Goal: Communication & Community: Answer question/provide support

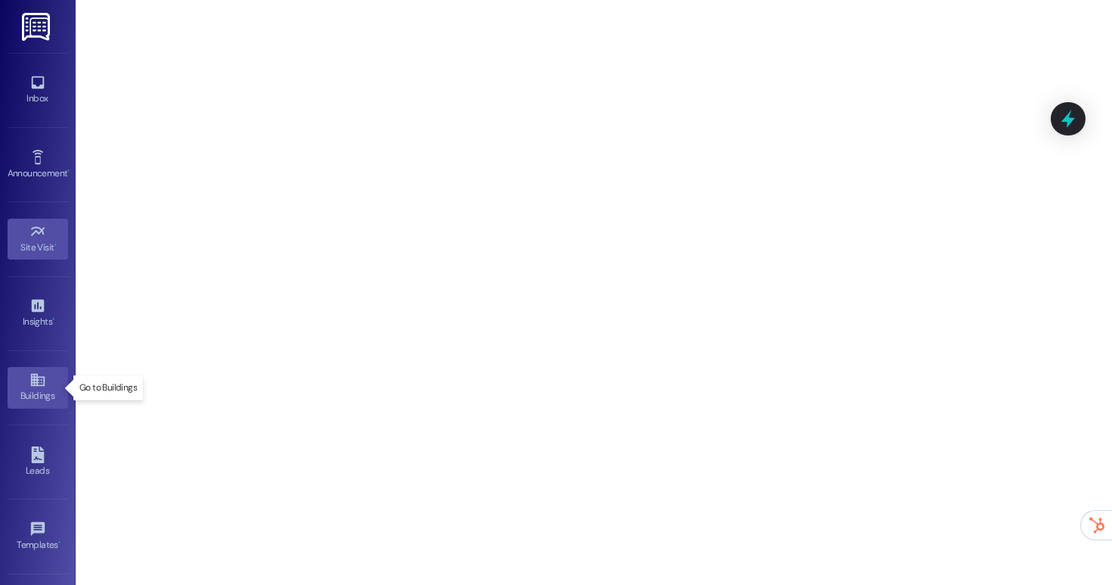
click at [39, 393] on div "Buildings" at bounding box center [38, 395] width 76 height 15
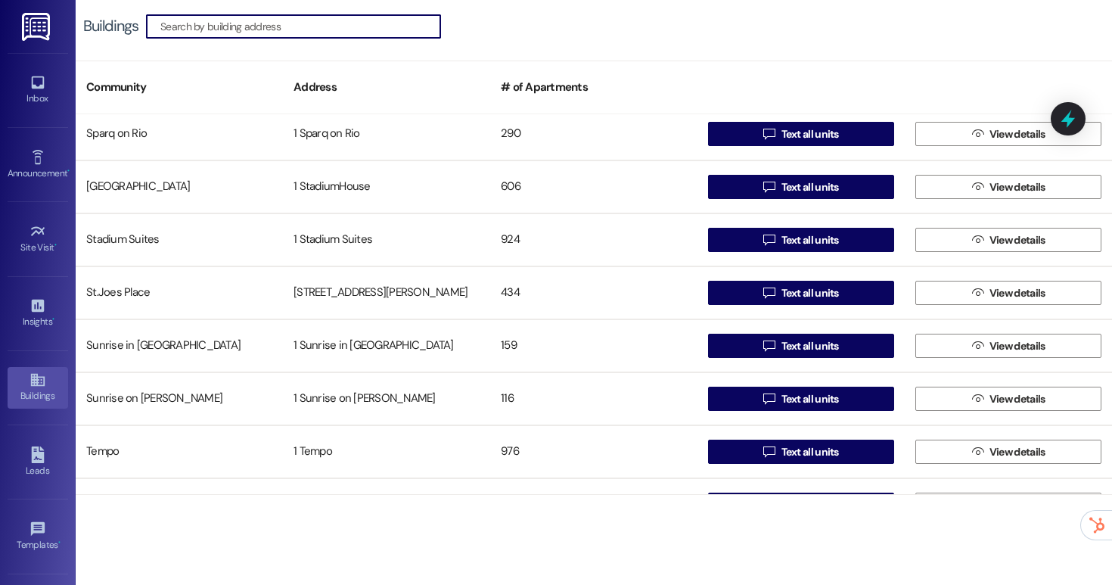
scroll to position [2588, 0]
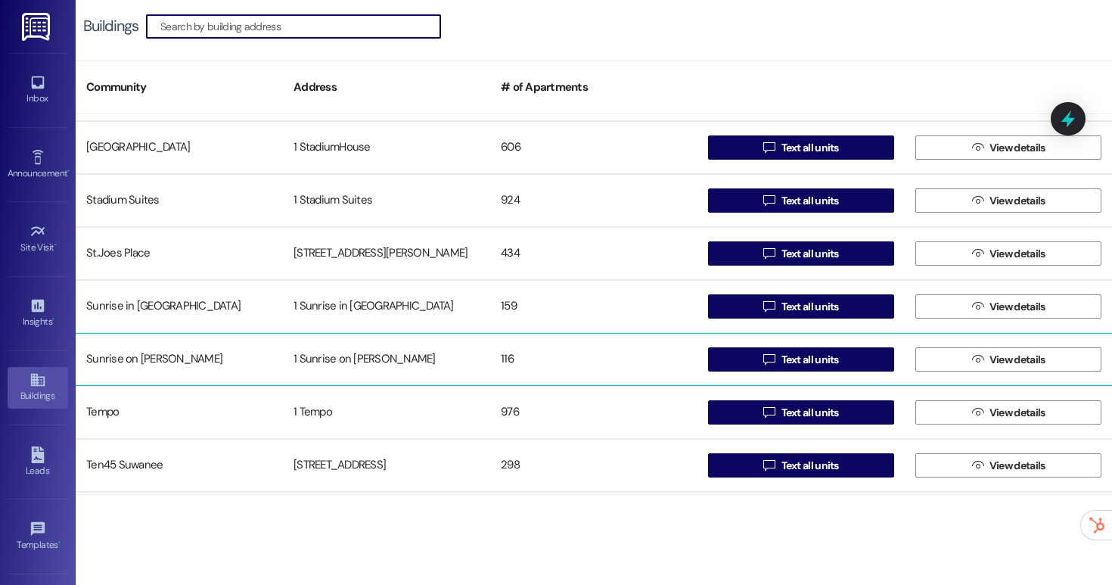
click at [439, 359] on div "1 Sunrise on [PERSON_NAME]" at bounding box center [386, 359] width 207 height 30
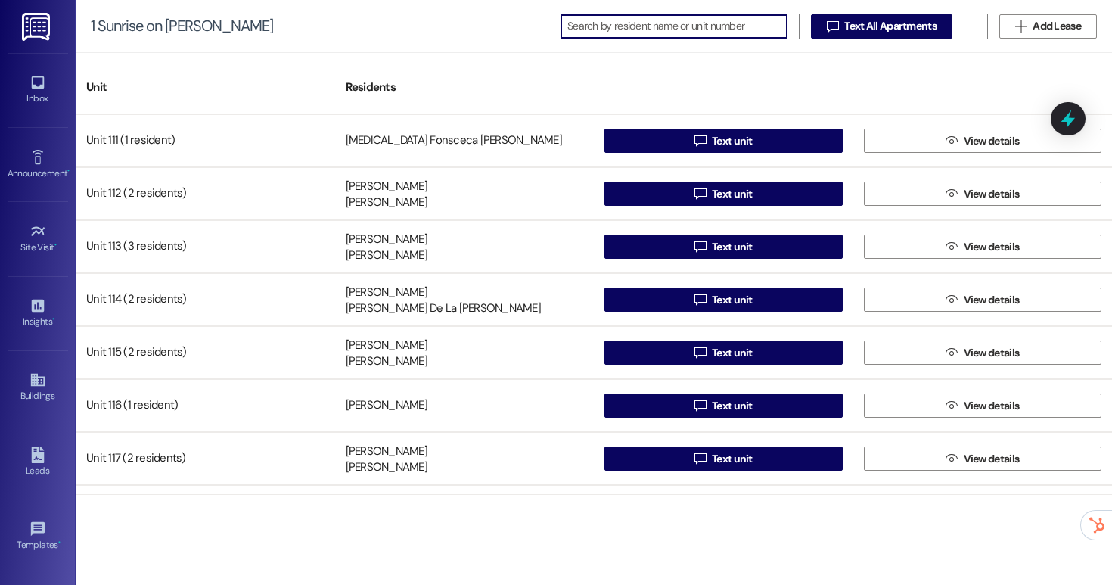
scroll to position [5610, 0]
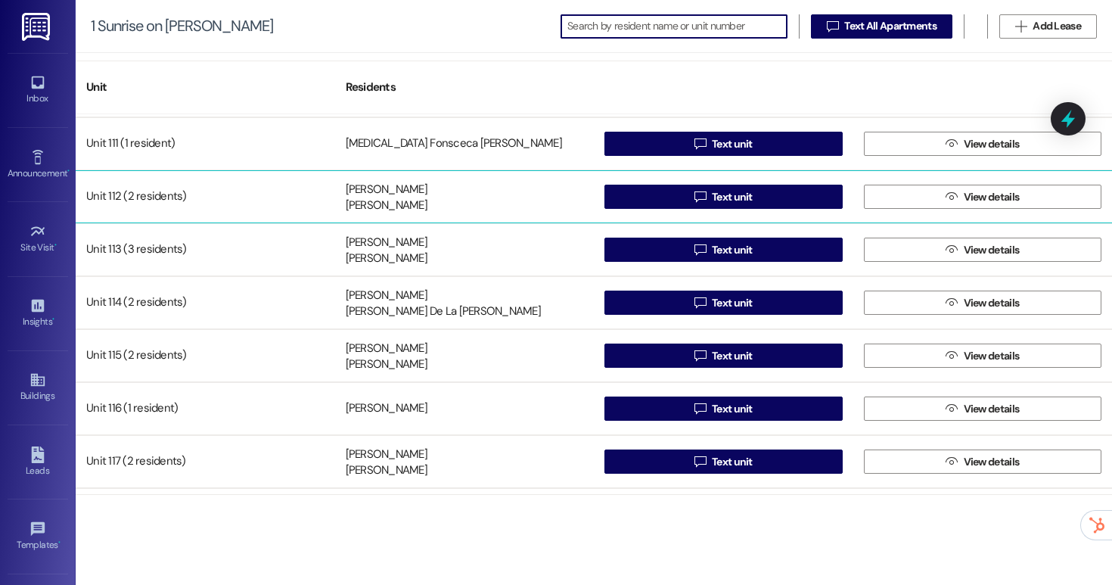
click at [318, 199] on div "Unit 112 (2 residents)" at bounding box center [205, 197] width 259 height 30
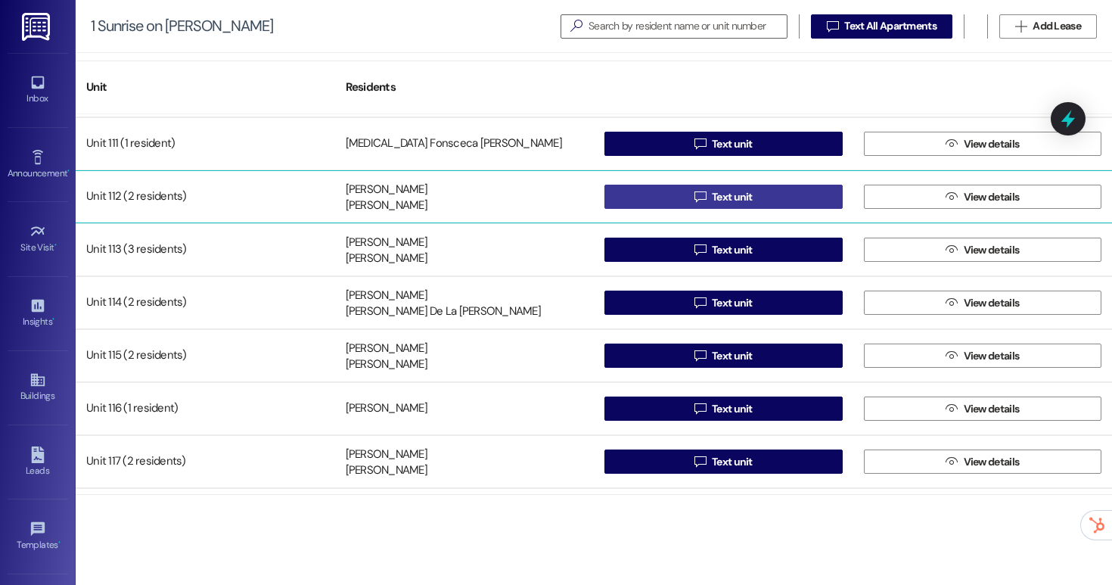
click at [661, 196] on button " Text unit" at bounding box center [723, 197] width 238 height 24
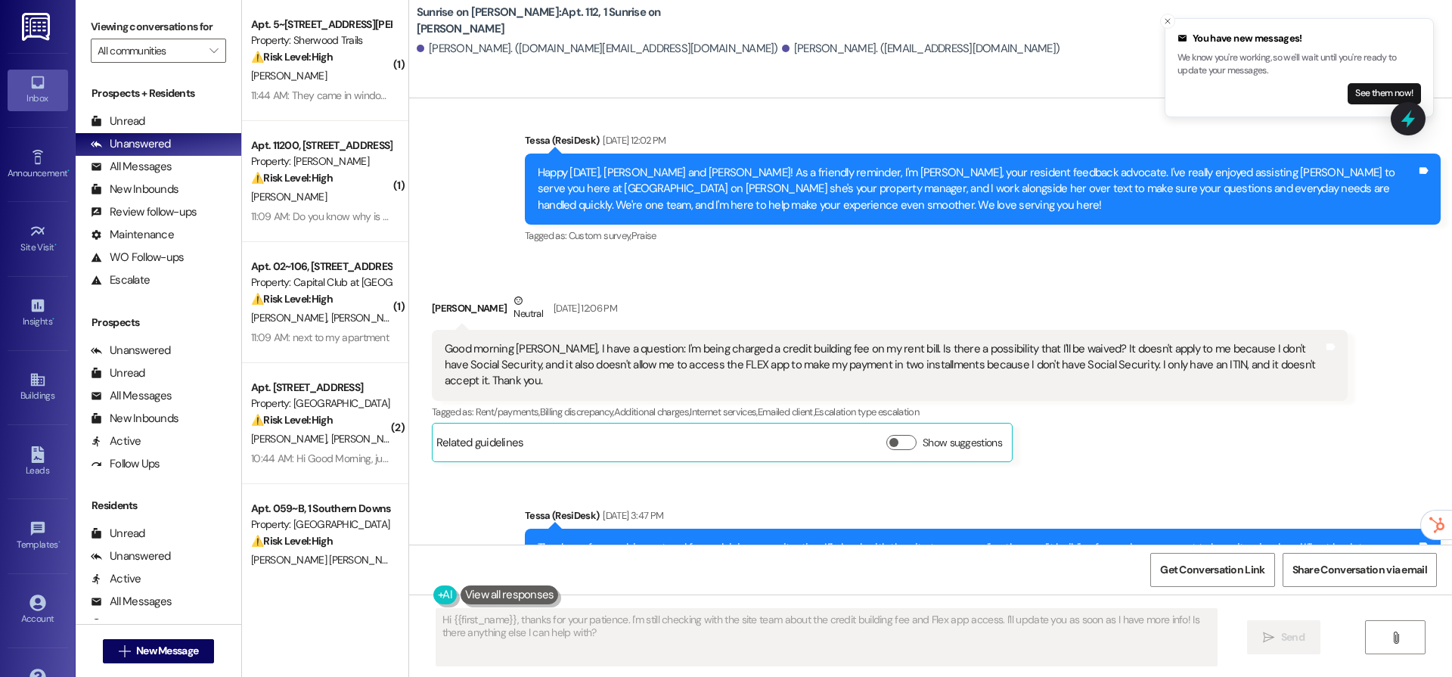
scroll to position [1840, 0]
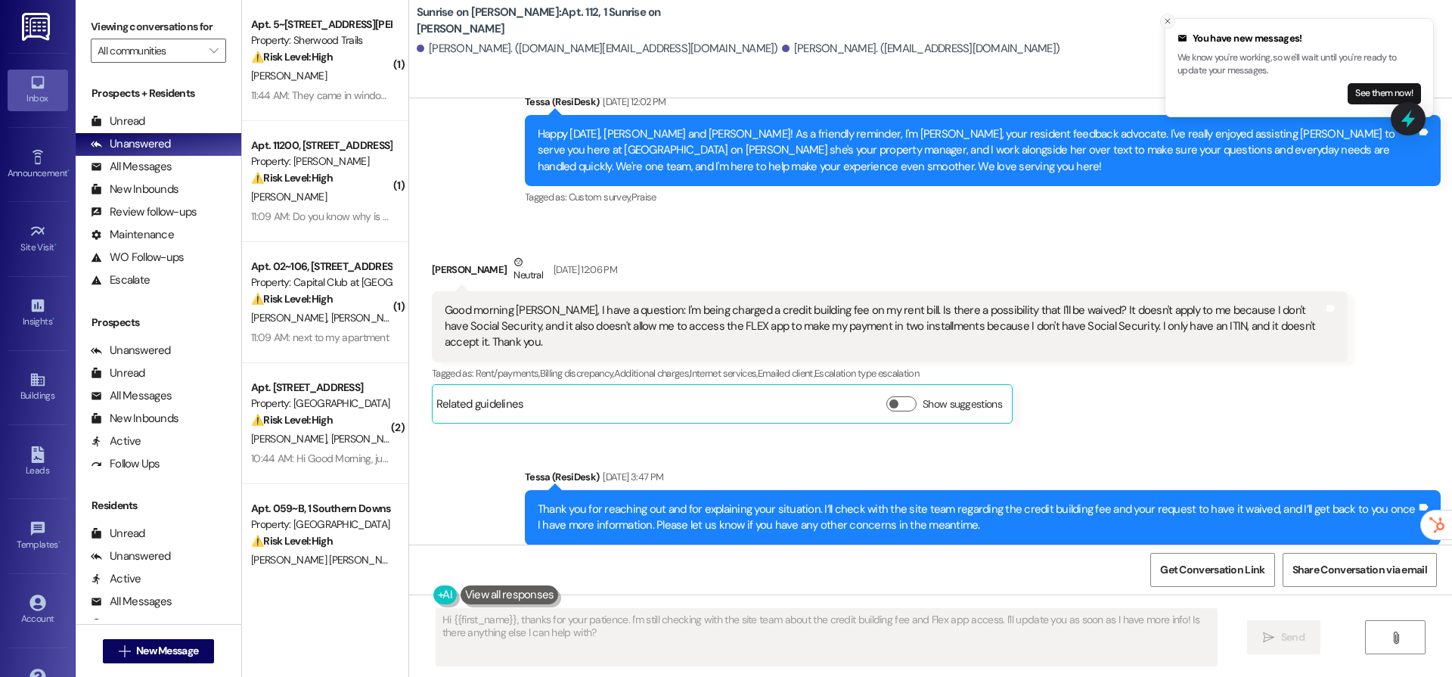
click at [1111, 19] on icon "Close toast" at bounding box center [1167, 21] width 9 height 9
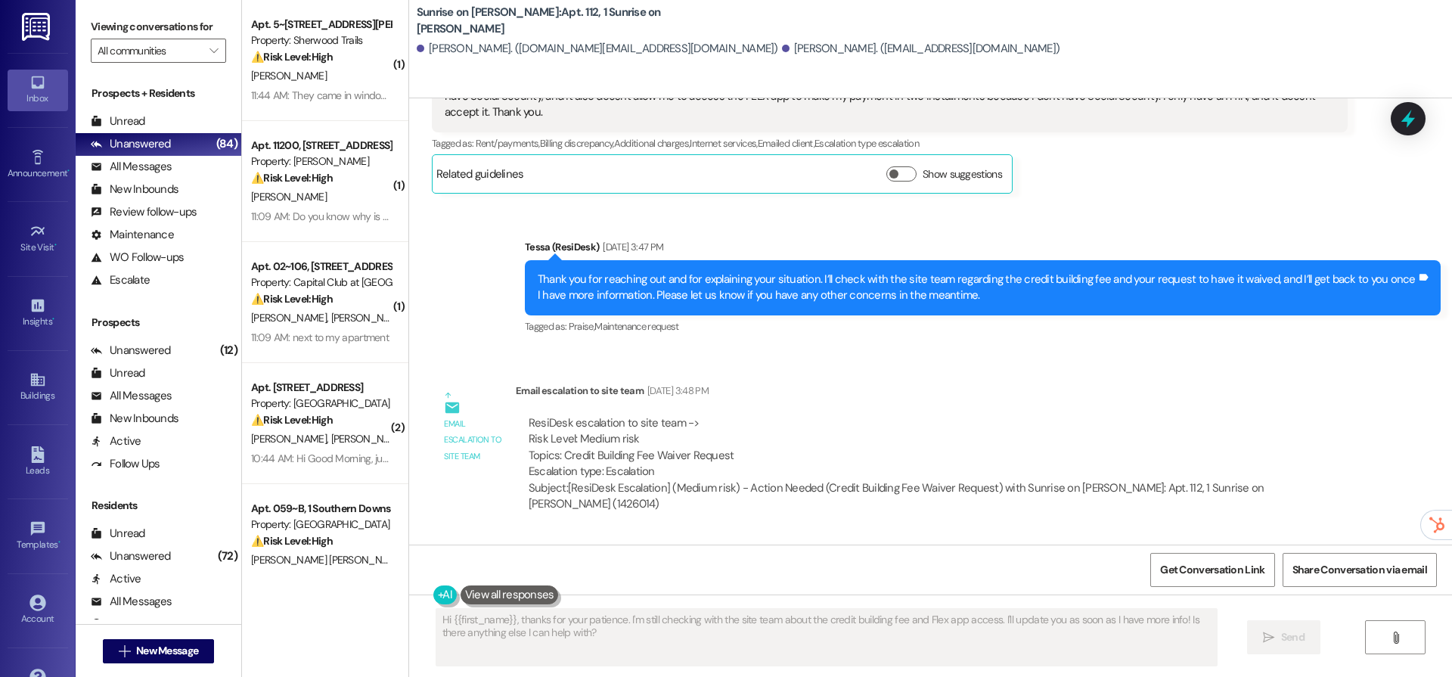
scroll to position [2070, 0]
click at [33, 240] on div "Site Visit •" at bounding box center [38, 247] width 76 height 15
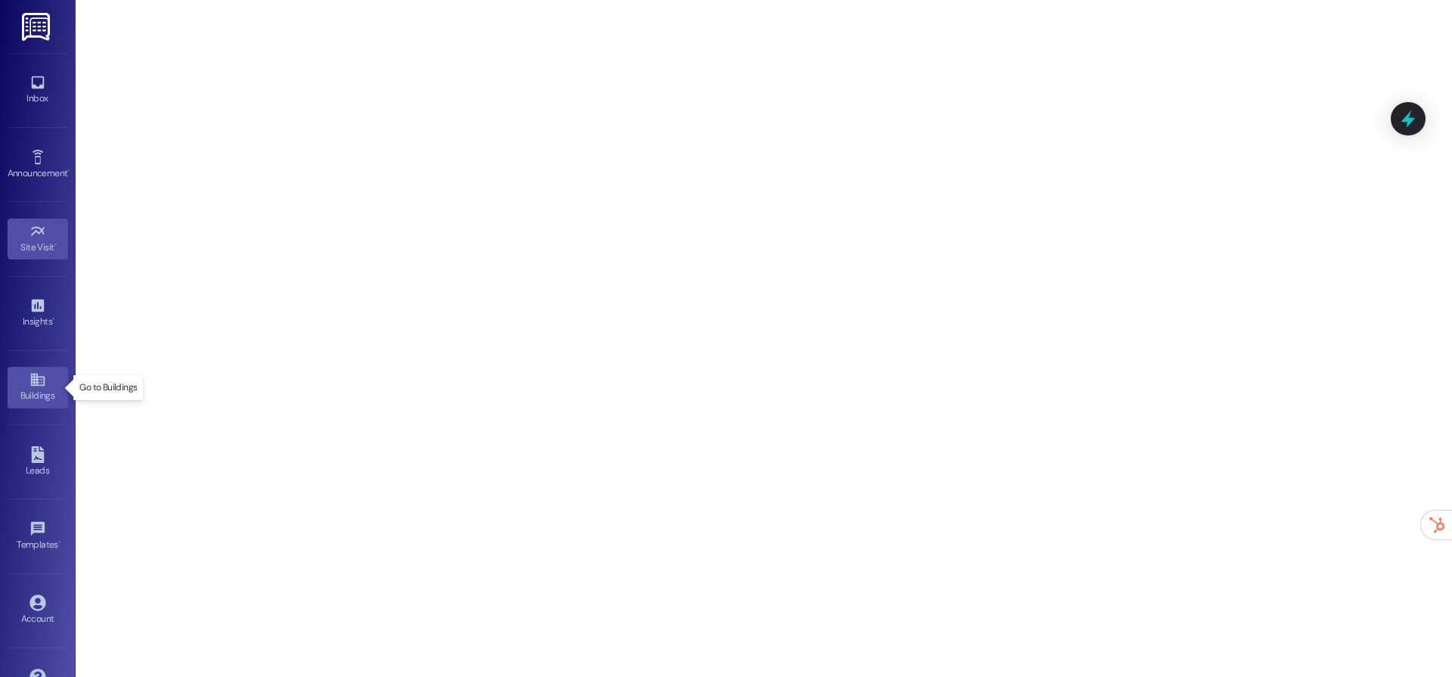
click at [29, 388] on div "Buildings" at bounding box center [38, 395] width 76 height 15
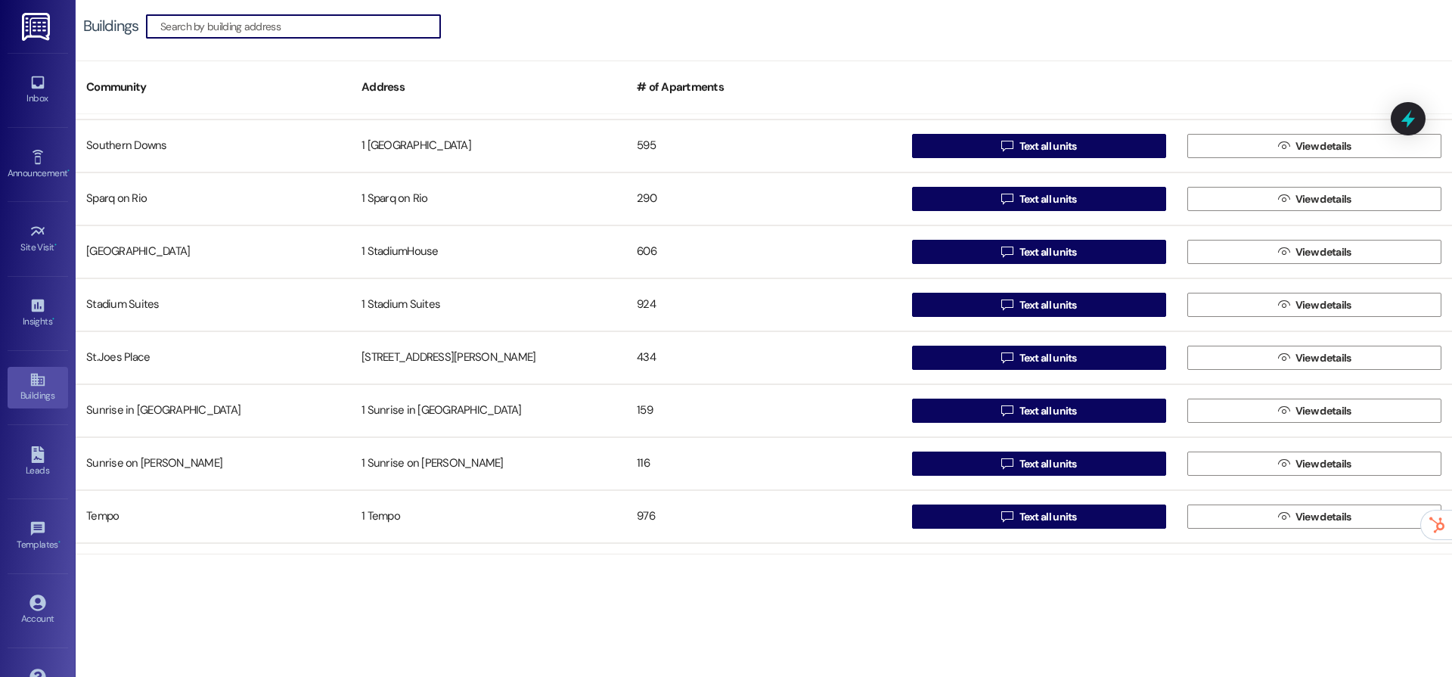
scroll to position [2501, 0]
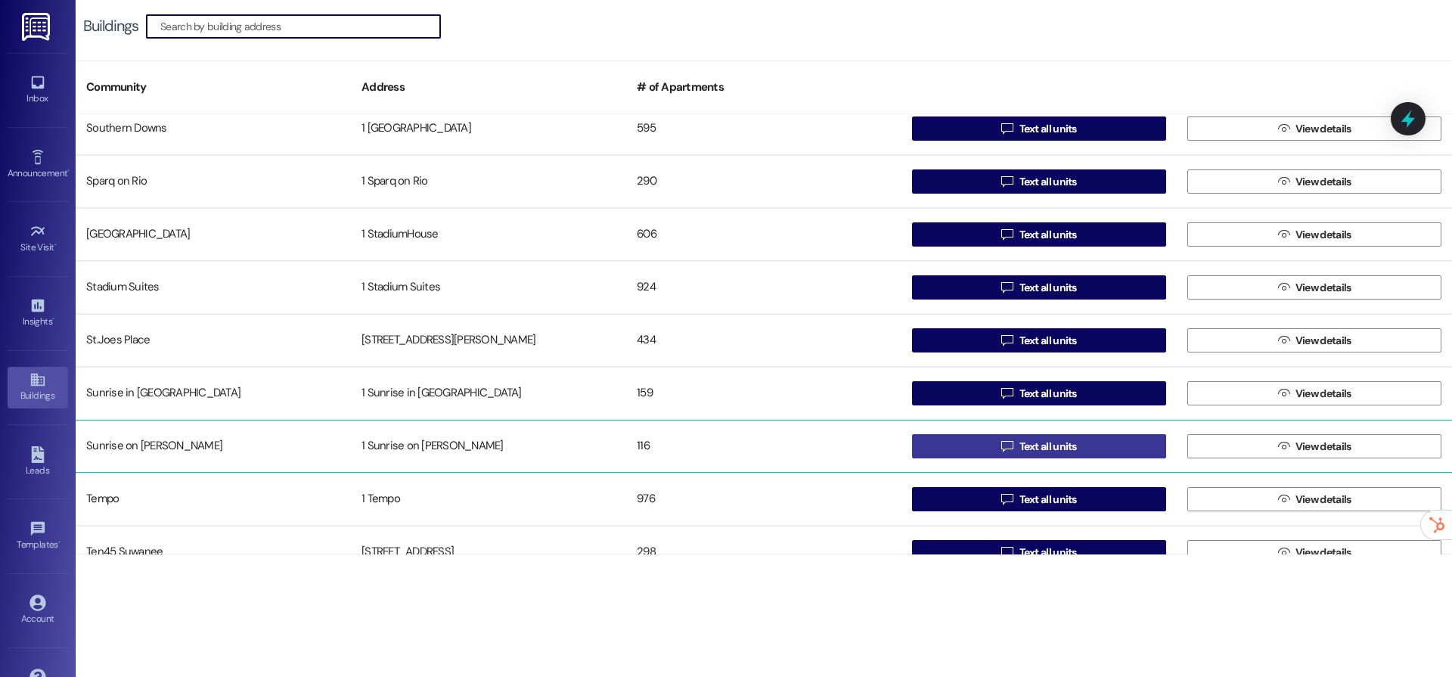
click at [941, 454] on button " Text all units" at bounding box center [1039, 446] width 254 height 24
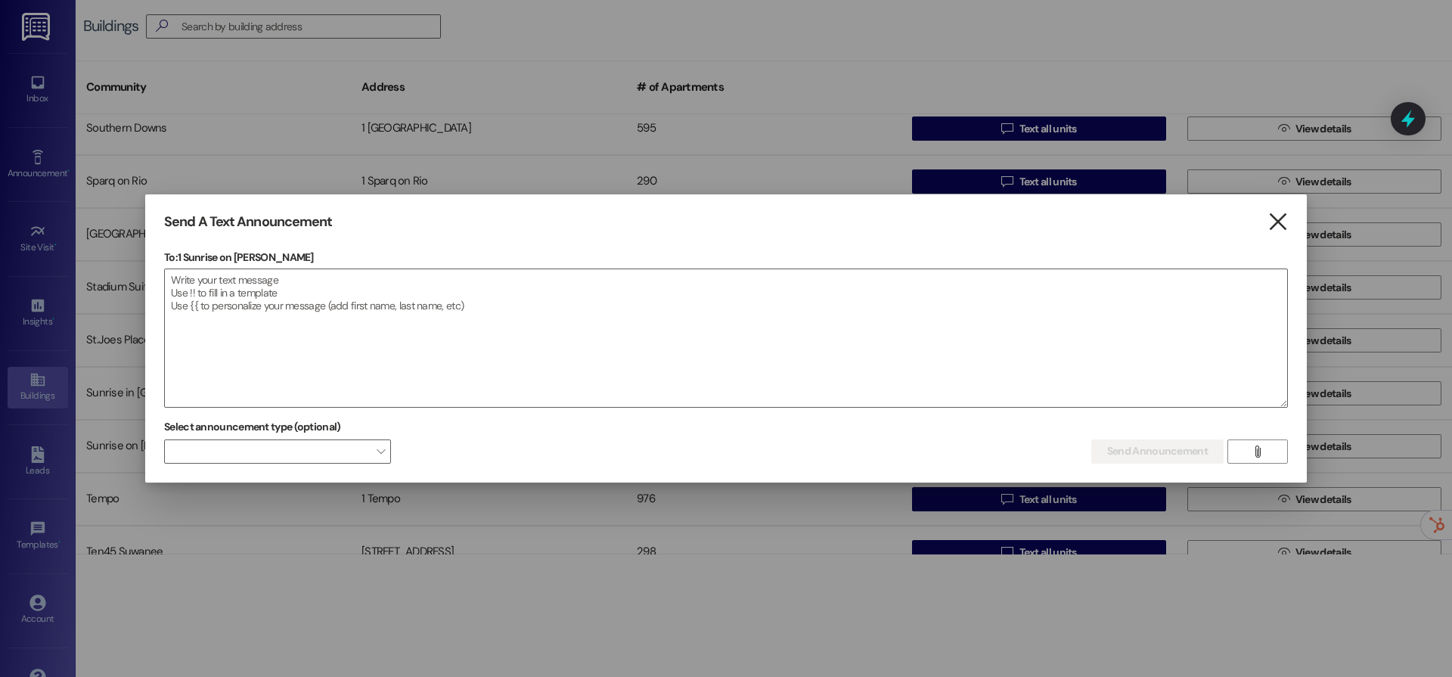
click at [1275, 221] on icon "" at bounding box center [1278, 222] width 20 height 16
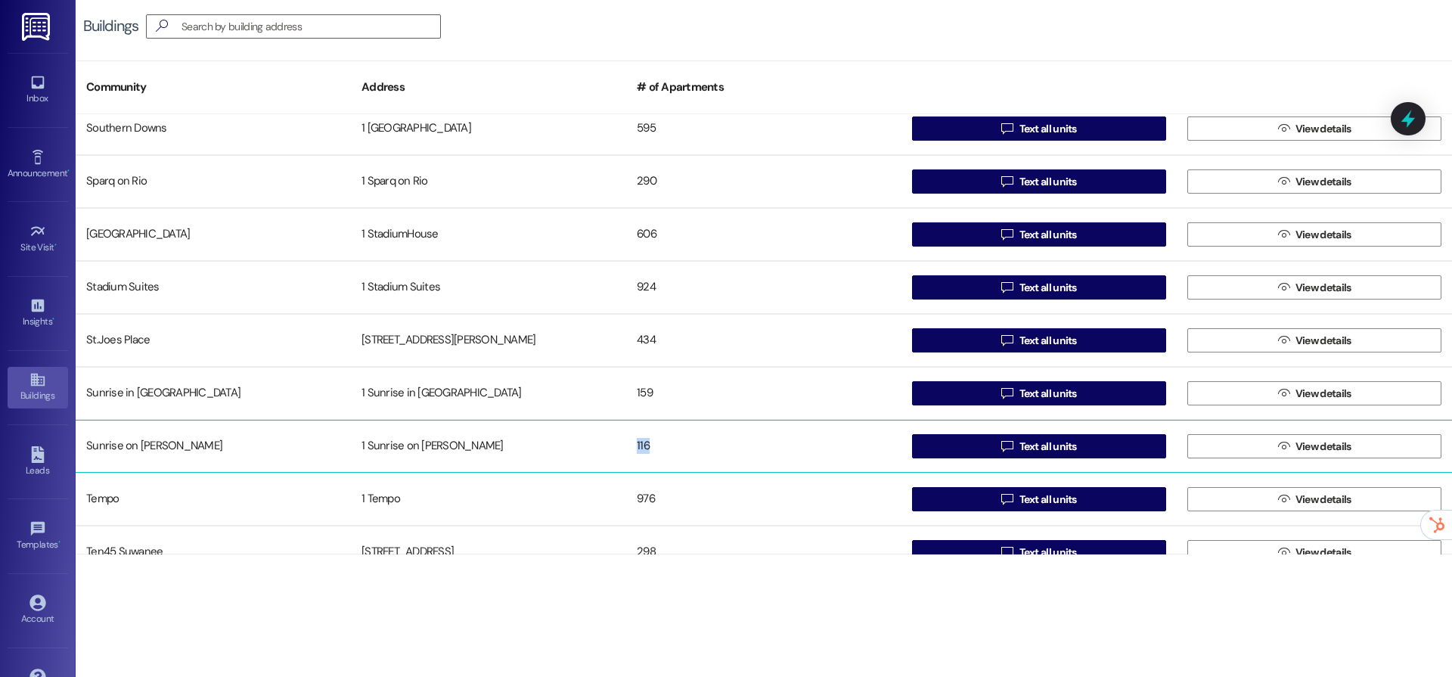
drag, startPoint x: 711, startPoint y: 424, endPoint x: 703, endPoint y: 442, distance: 19.7
click at [703, 442] on div "Sunrise on Bethany 1 Sunrise on Bethany 116  Text all units  View details" at bounding box center [764, 446] width 1377 height 53
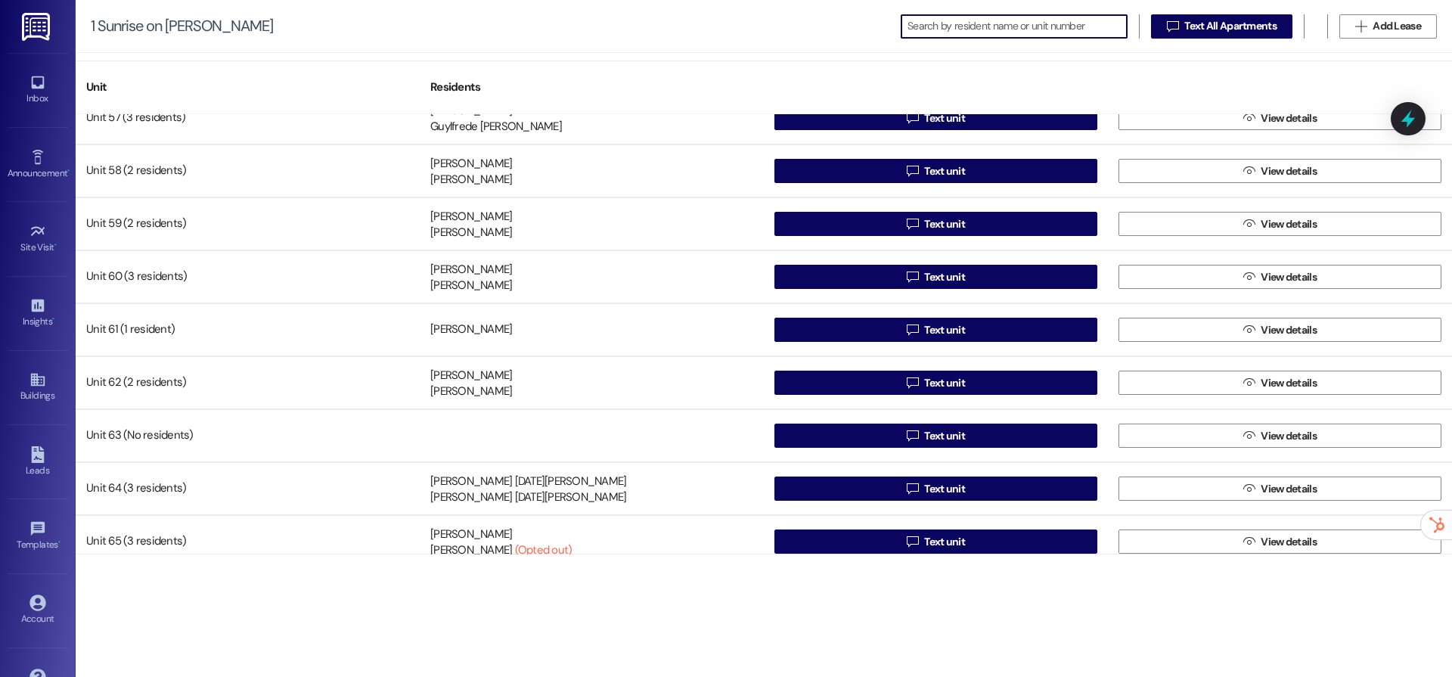
scroll to position [2975, 0]
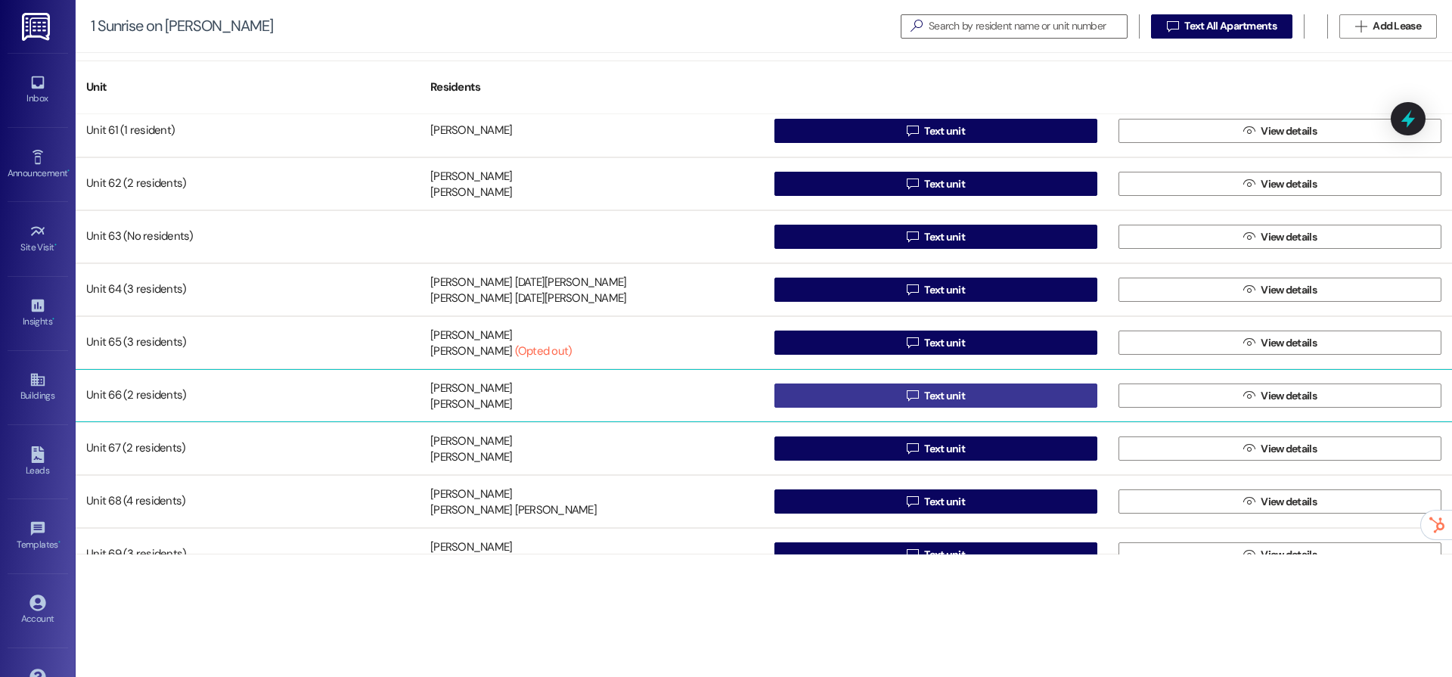
click at [828, 404] on button " Text unit" at bounding box center [936, 396] width 323 height 24
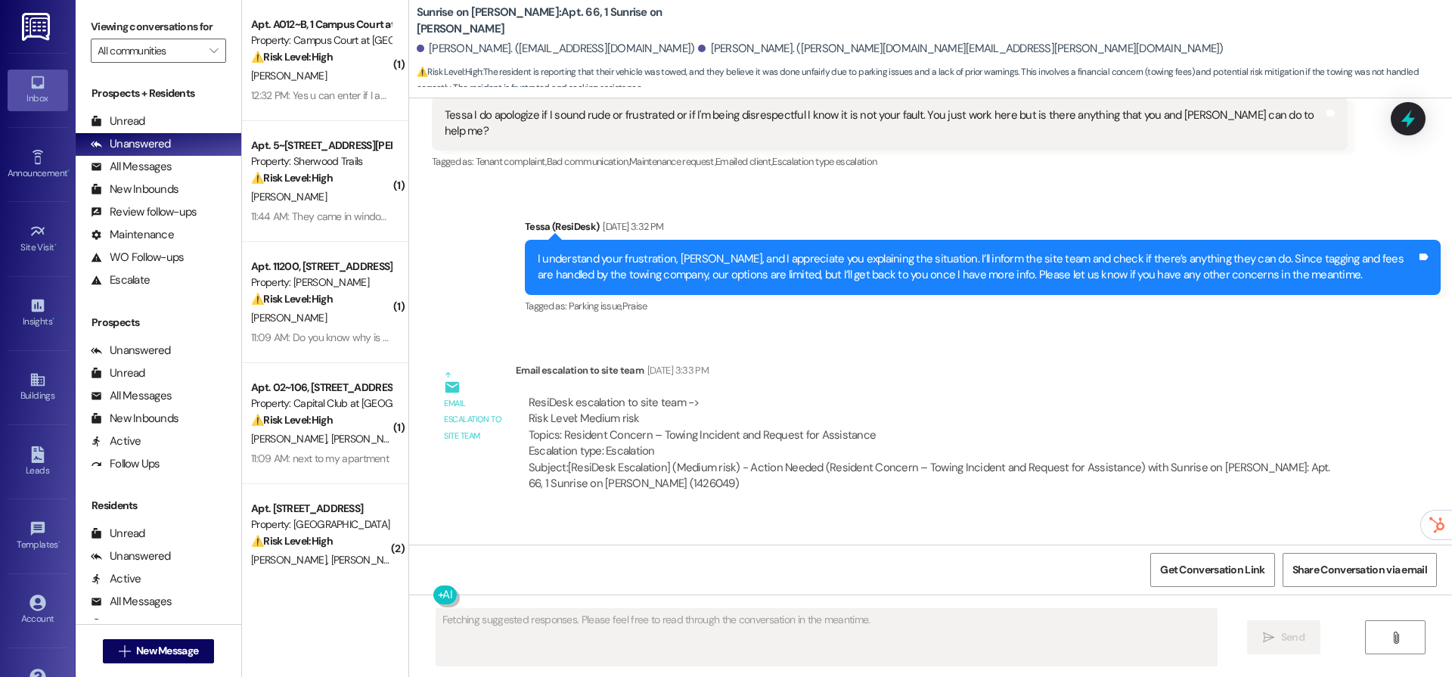
scroll to position [19130, 0]
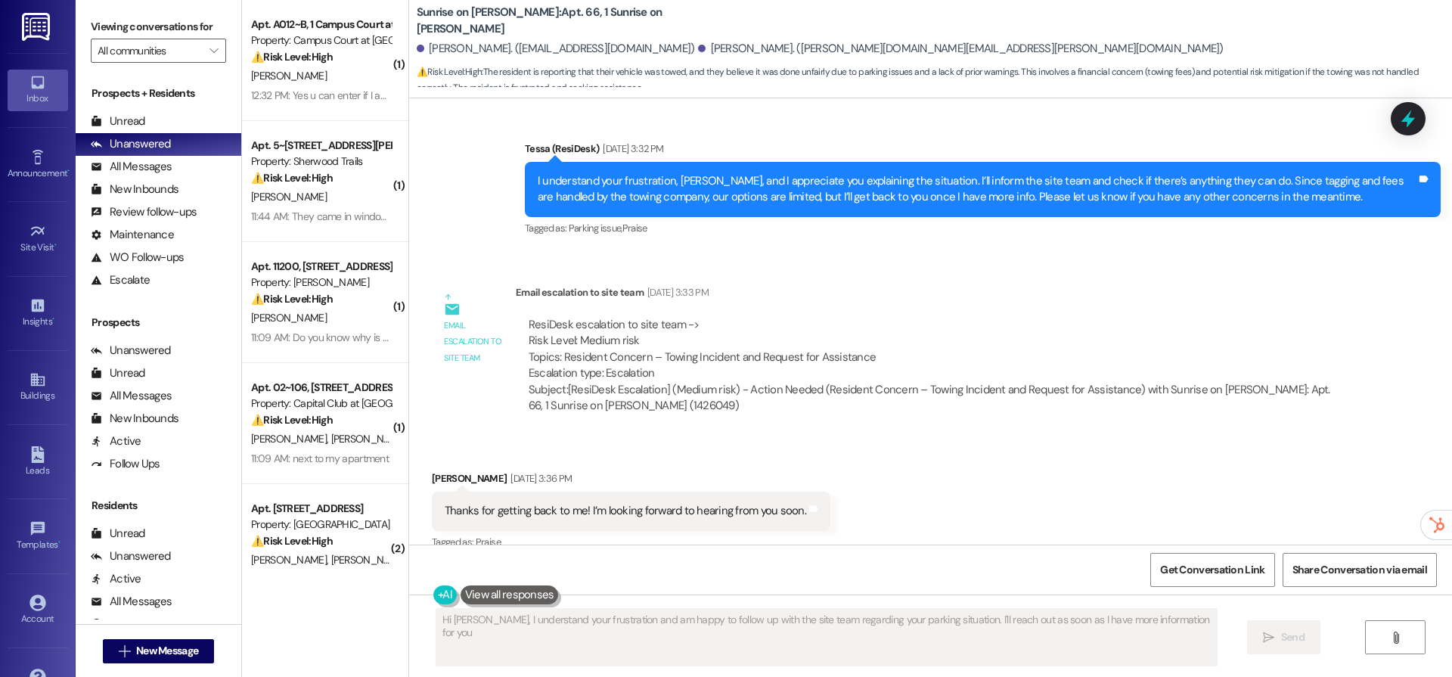
type textarea "Hi Daniel, I understand your frustration and am happy to follow up with the sit…"
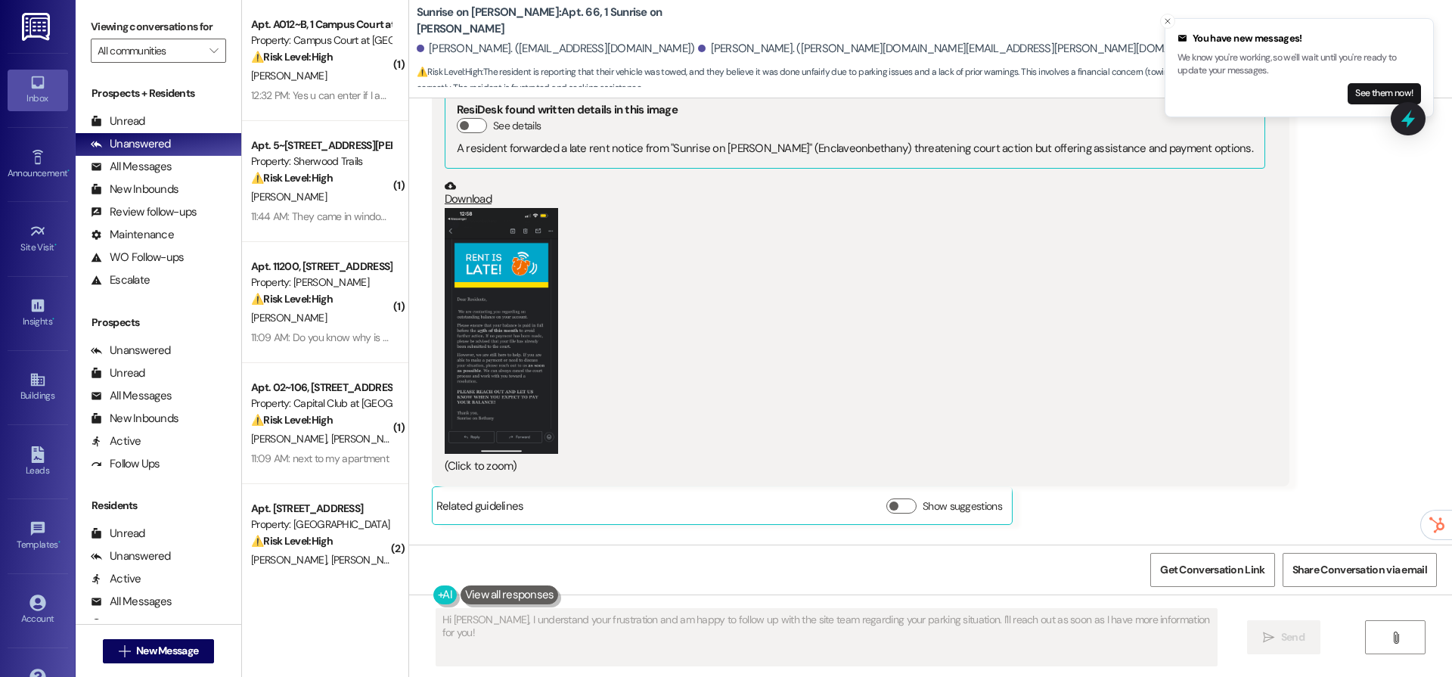
scroll to position [10721, 0]
